Goal: Information Seeking & Learning: Learn about a topic

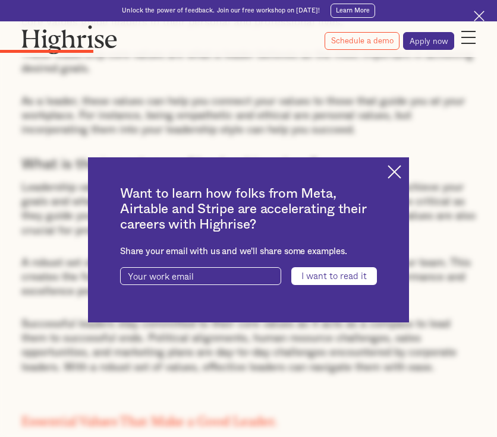
scroll to position [1345, 0]
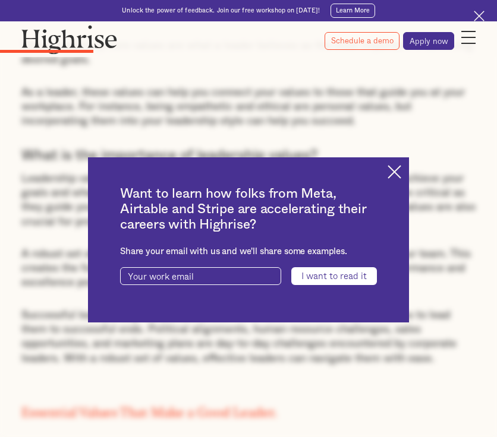
click at [395, 169] on img at bounding box center [394, 172] width 14 height 14
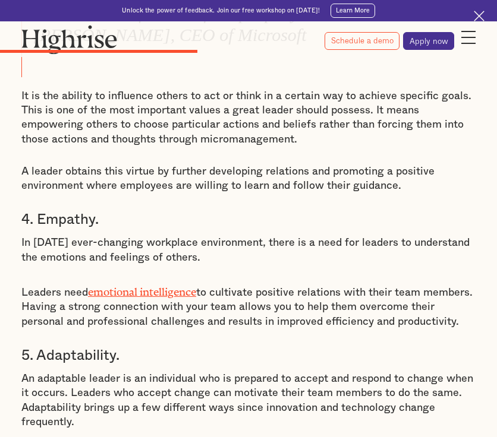
scroll to position [2608, 0]
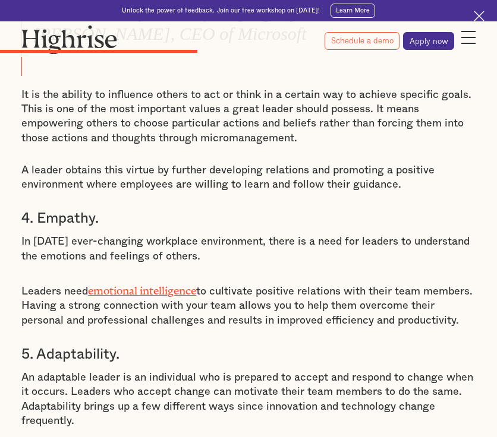
click at [150, 284] on link "emotional intelligence" at bounding box center [142, 287] width 108 height 7
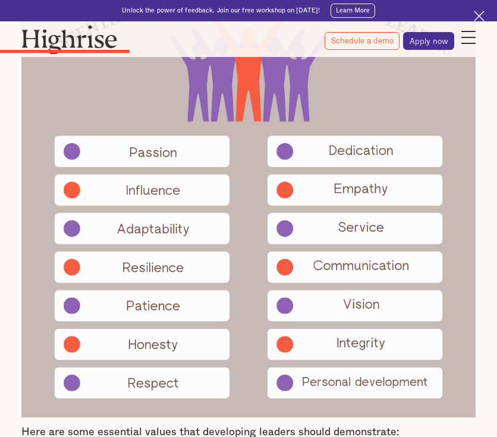
scroll to position [1829, 0]
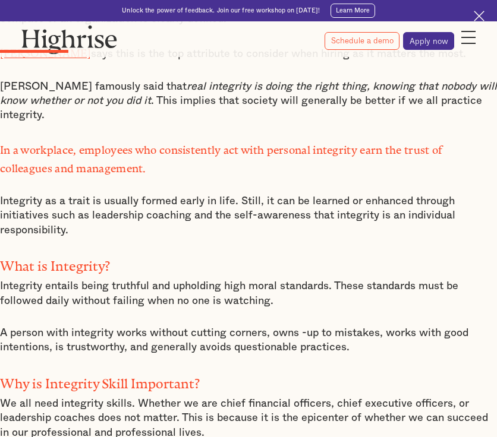
scroll to position [795, 0]
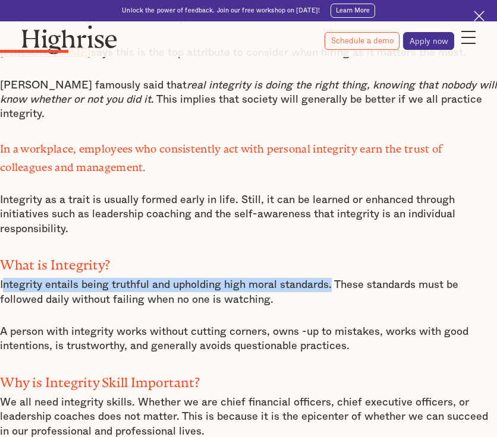
drag, startPoint x: 2, startPoint y: 267, endPoint x: 332, endPoint y: 270, distance: 329.6
click at [332, 278] on p "Integrity entails being truthful and upholding high moral standards. These stan…" at bounding box center [248, 292] width 497 height 29
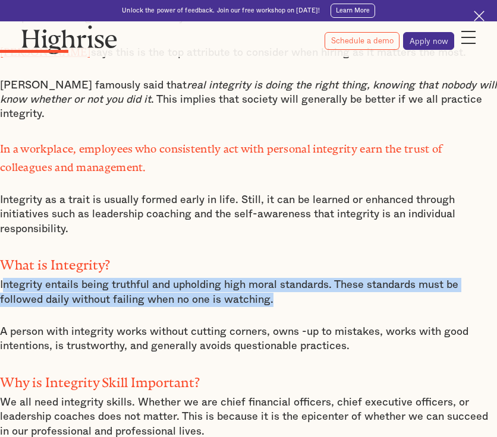
drag, startPoint x: 2, startPoint y: 267, endPoint x: 279, endPoint y: 280, distance: 277.1
click at [279, 280] on p "Integrity entails being truthful and upholding high moral standards. These stan…" at bounding box center [248, 292] width 497 height 29
click at [280, 280] on p "Integrity entails being truthful and upholding high moral standards. These stan…" at bounding box center [248, 292] width 497 height 29
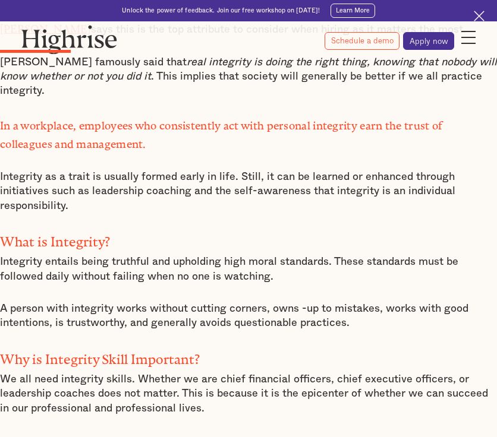
scroll to position [822, 0]
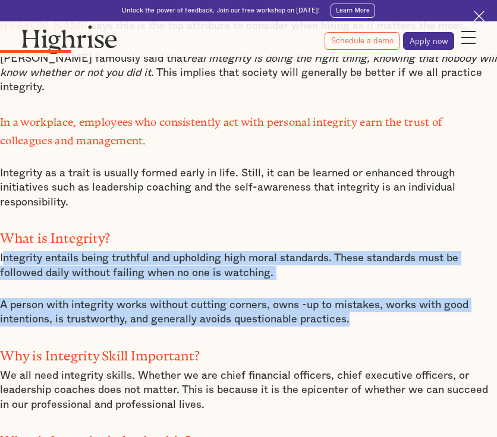
drag, startPoint x: 2, startPoint y: 242, endPoint x: 352, endPoint y: 304, distance: 355.8
copy div "ntegrity entails being truthful and upholding high moral standards. These stand…"
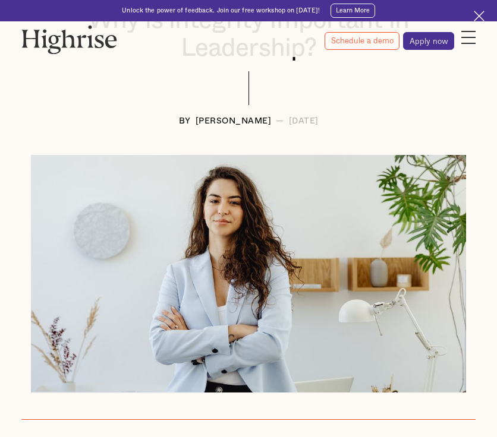
scroll to position [0, 0]
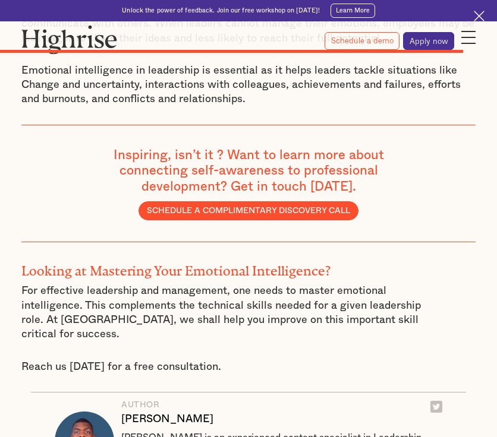
scroll to position [5905, 0]
